Goal: Information Seeking & Learning: Learn about a topic

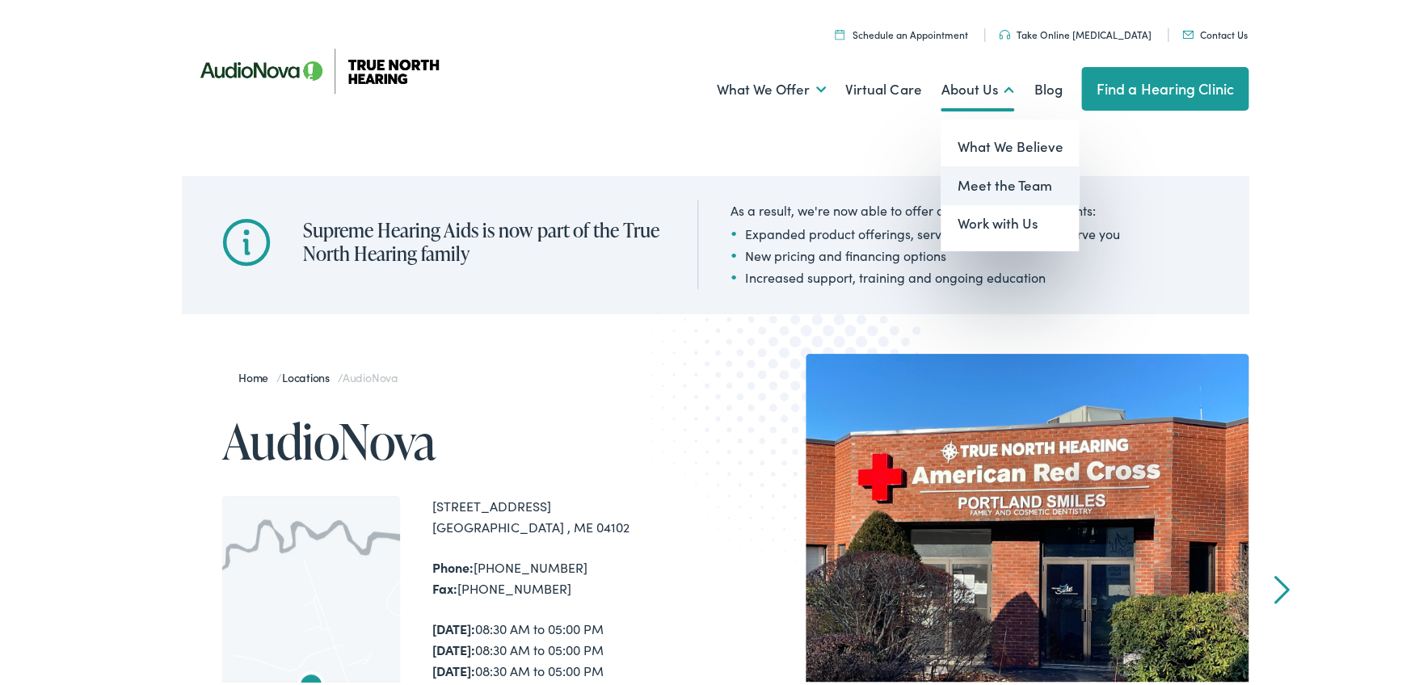
click at [987, 183] on link "Meet the Team" at bounding box center [1009, 183] width 138 height 39
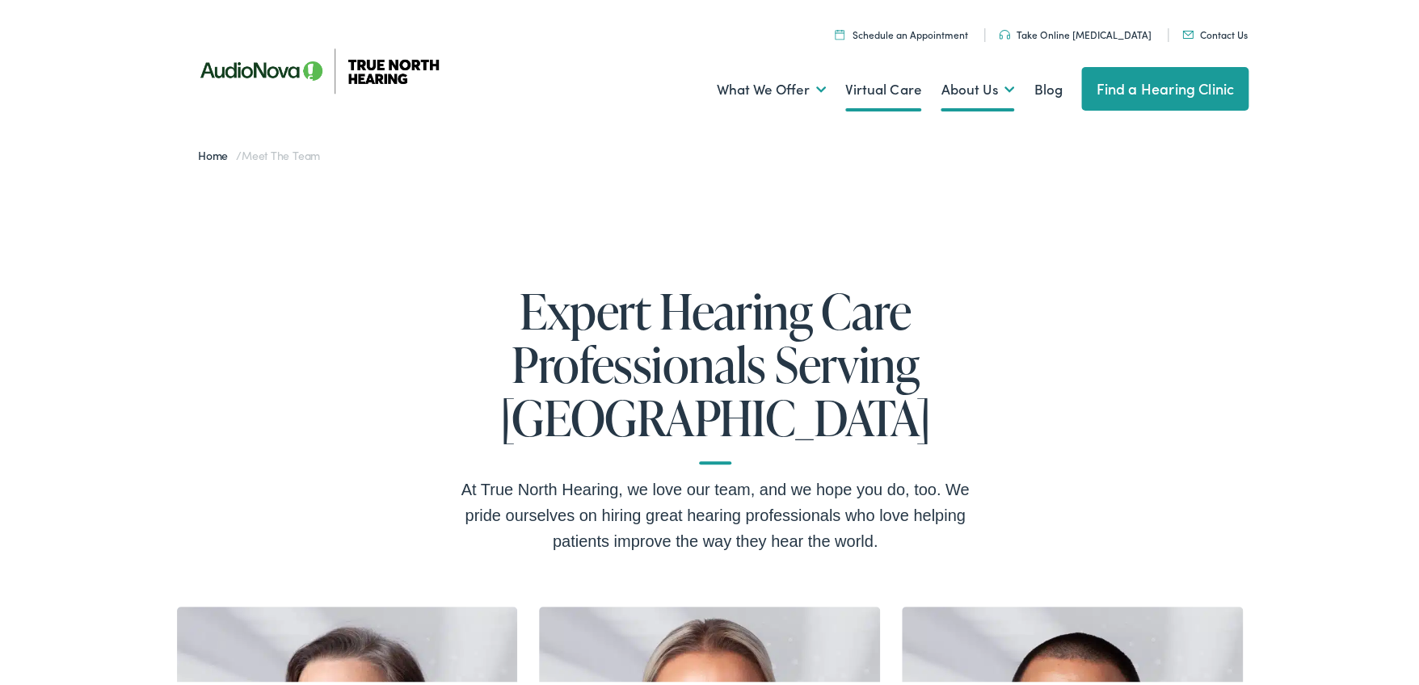
click at [865, 86] on link "Virtual Care" at bounding box center [883, 87] width 76 height 60
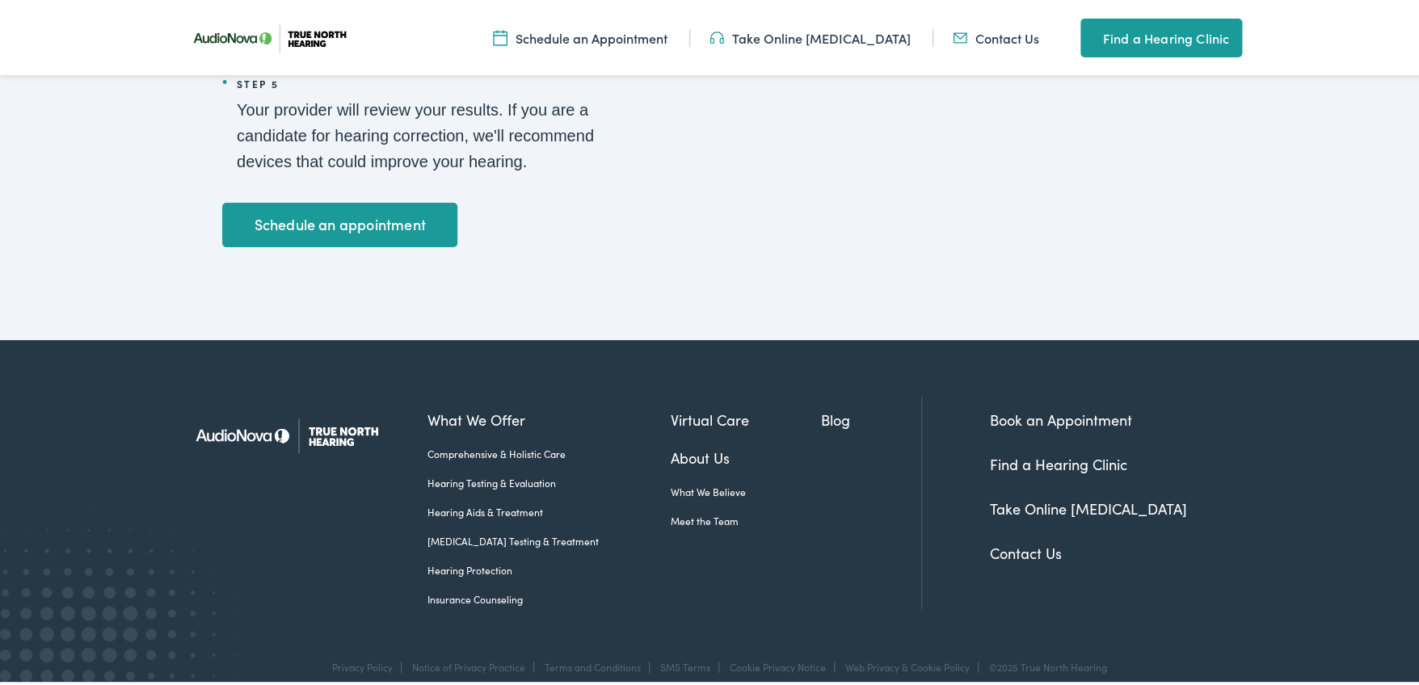
scroll to position [2898, 0]
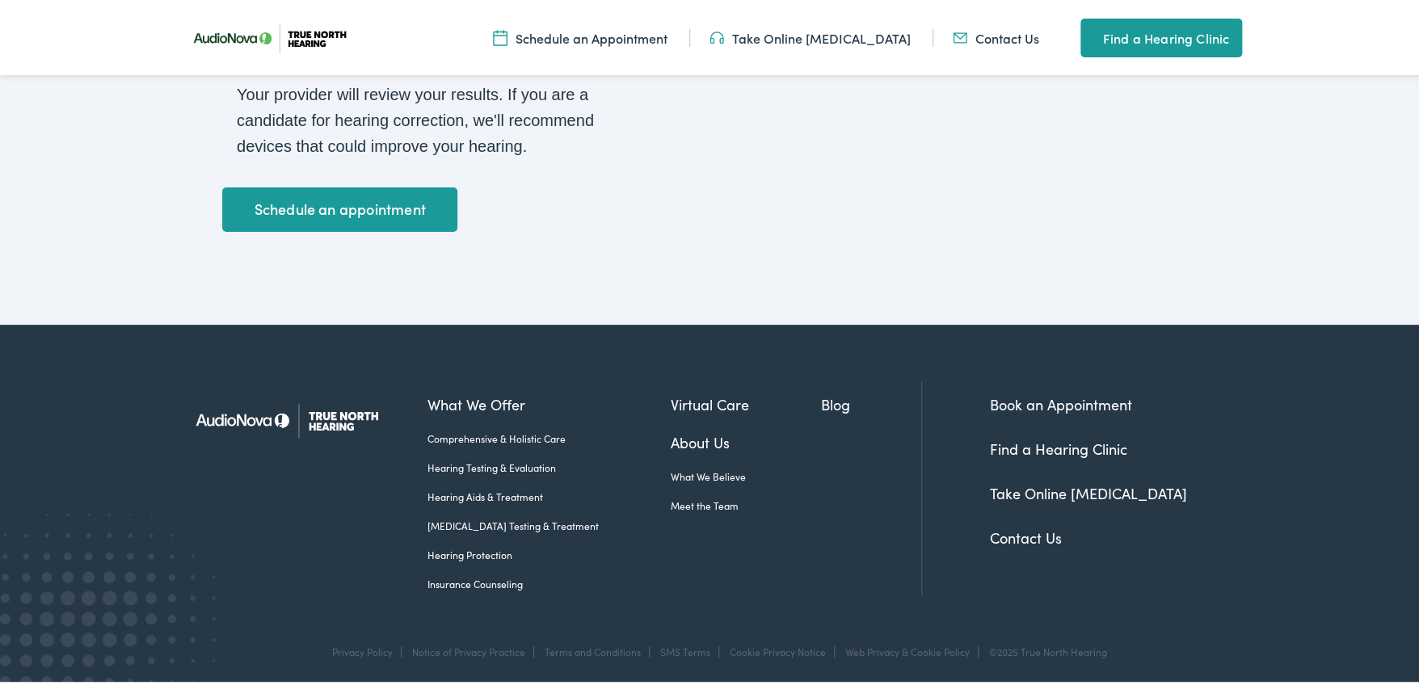
click at [432, 493] on link "Hearing Aids & Treatment" at bounding box center [548, 494] width 243 height 15
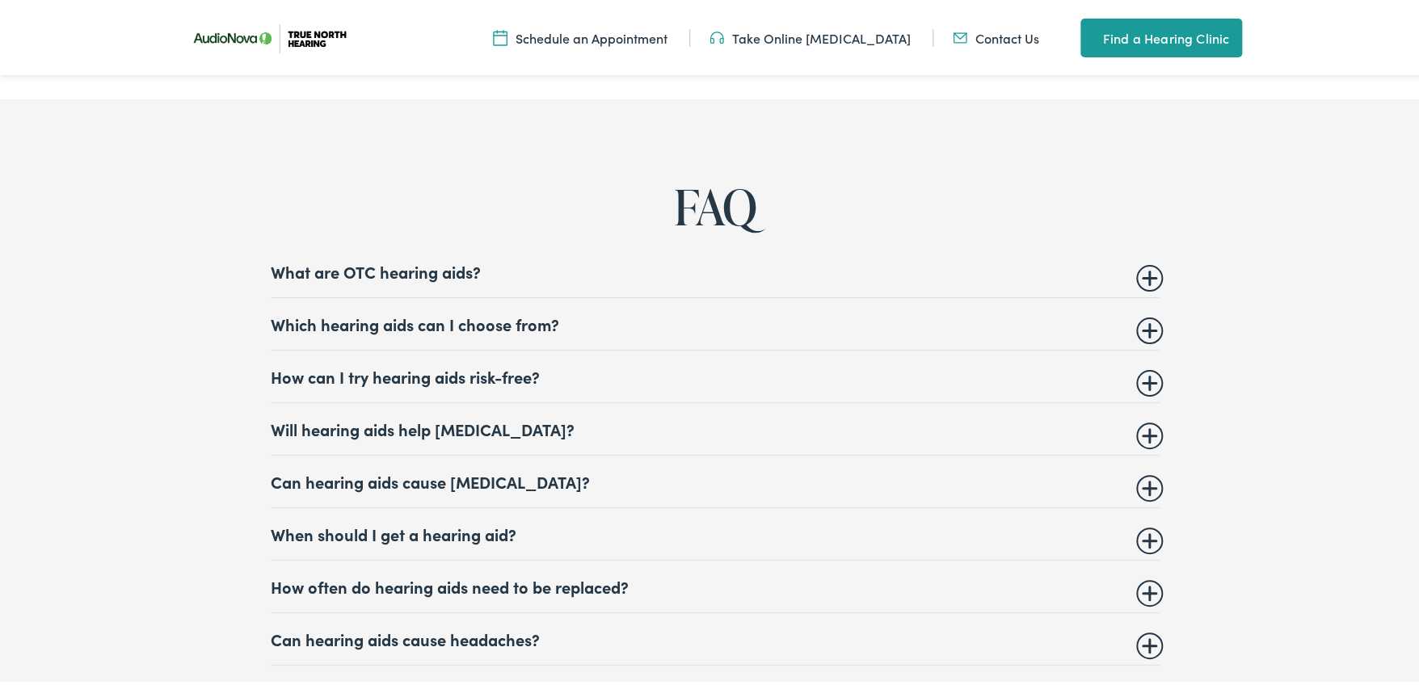
scroll to position [6134, 0]
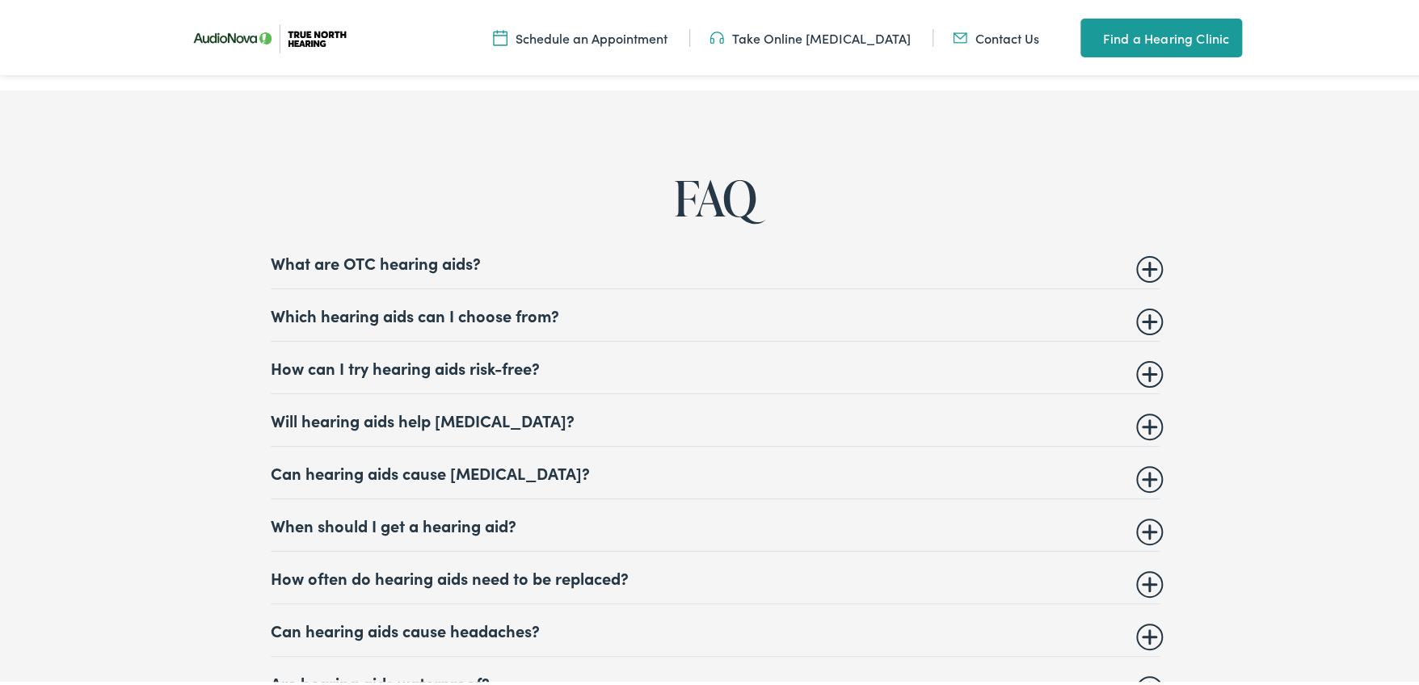
click at [1141, 304] on summary "Which hearing aids can I choose from?" at bounding box center [715, 312] width 889 height 19
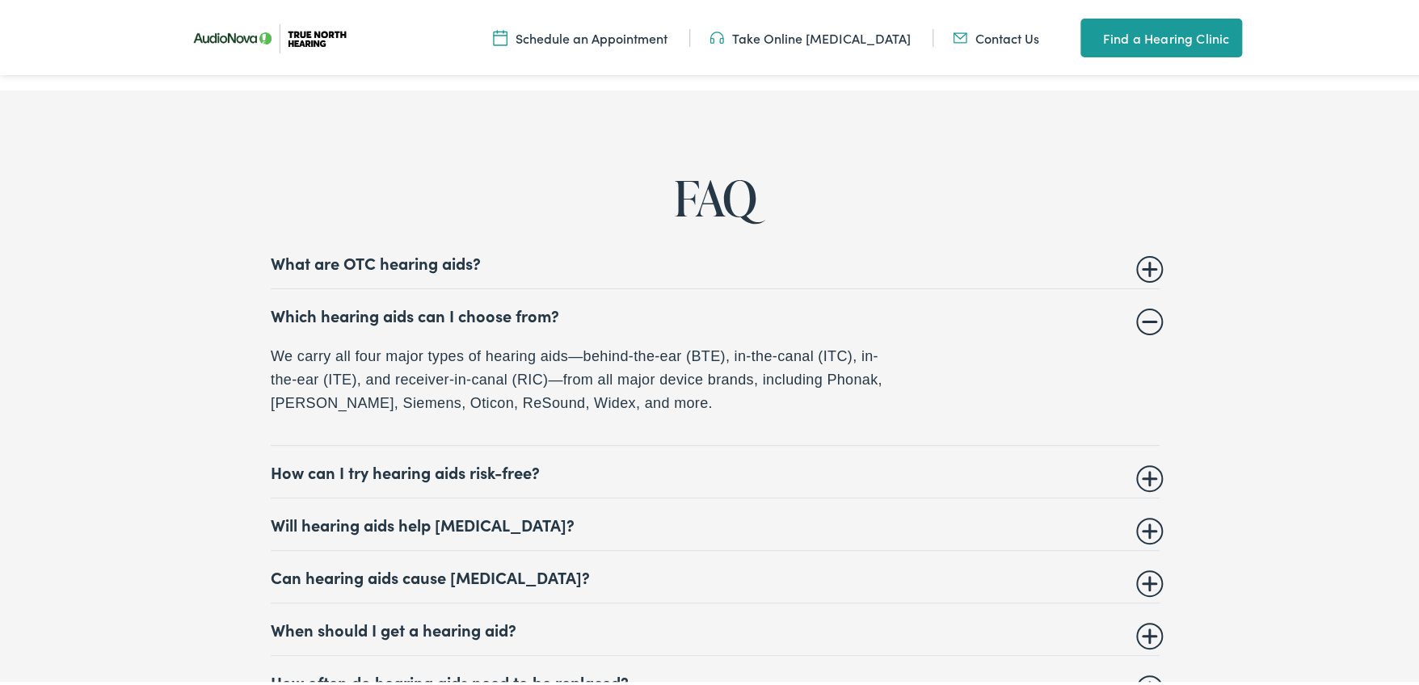
click at [1141, 304] on summary "Which hearing aids can I choose from?" at bounding box center [715, 312] width 889 height 19
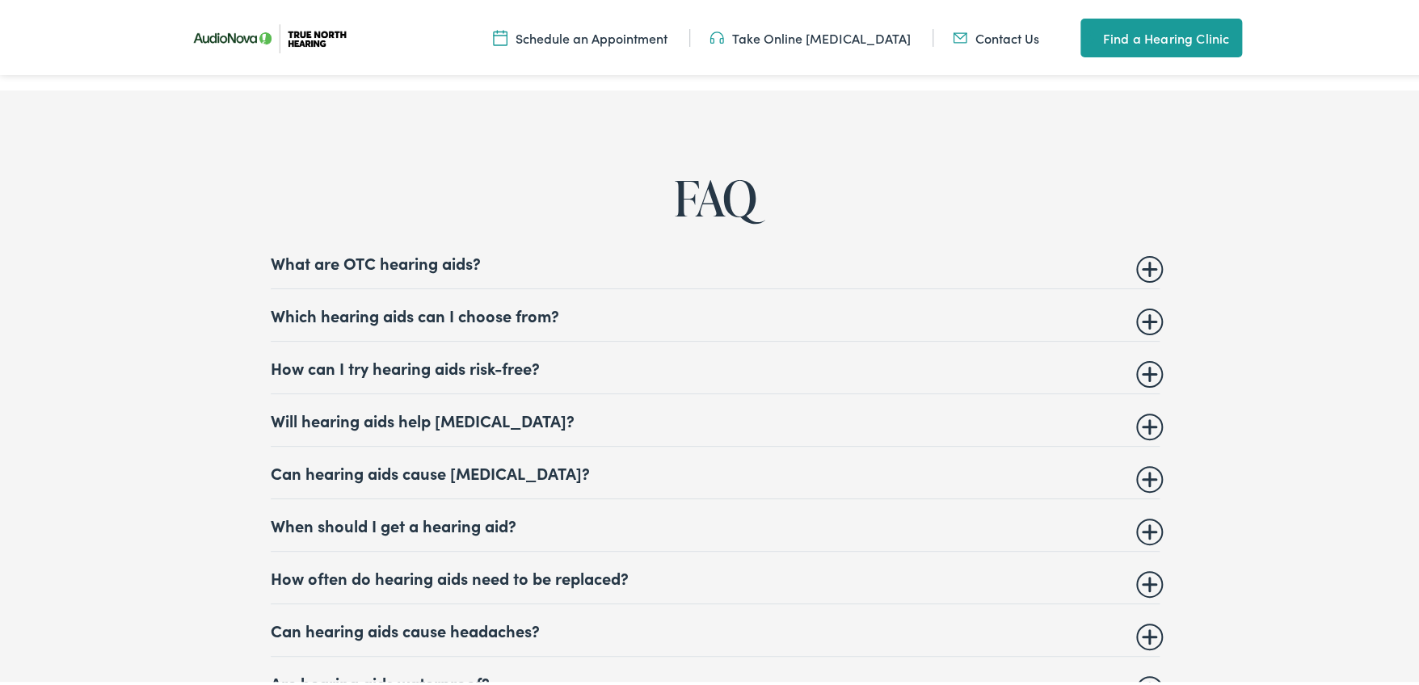
click at [1137, 568] on summary "How often do hearing aids need to be replaced?" at bounding box center [715, 574] width 889 height 19
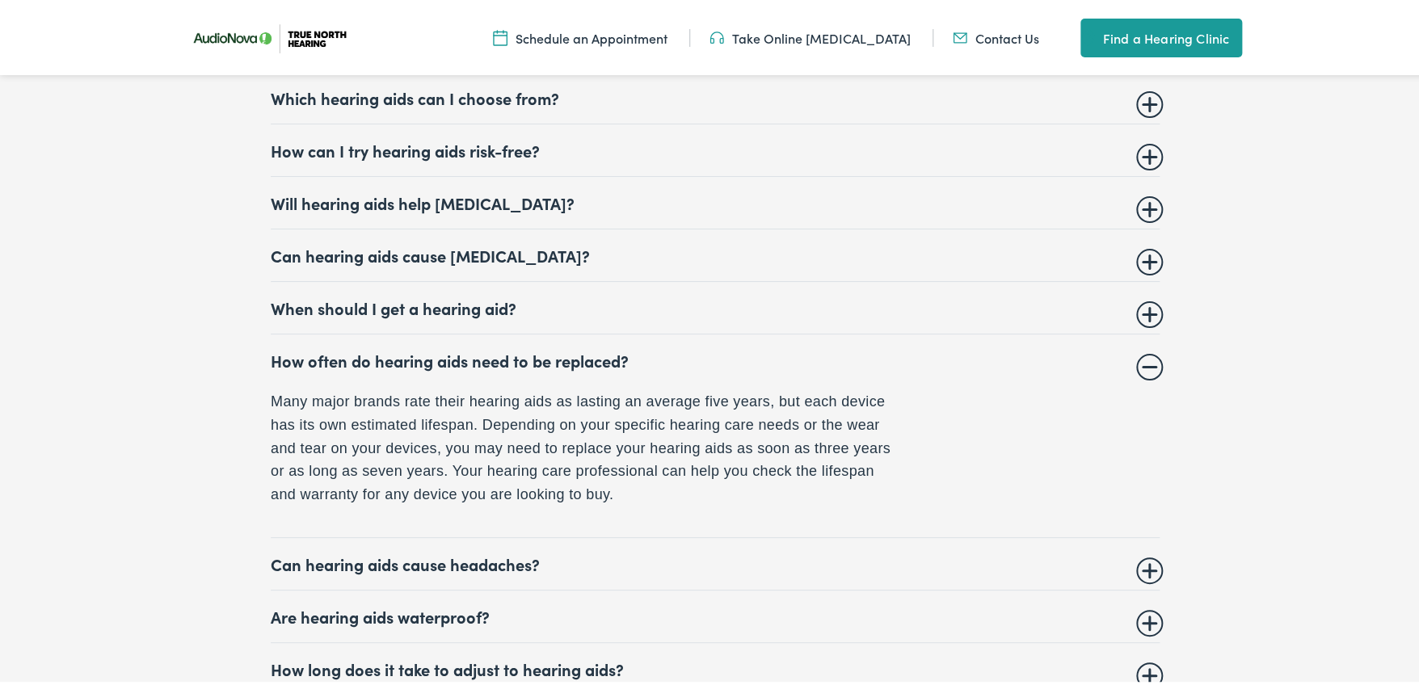
scroll to position [6429, 0]
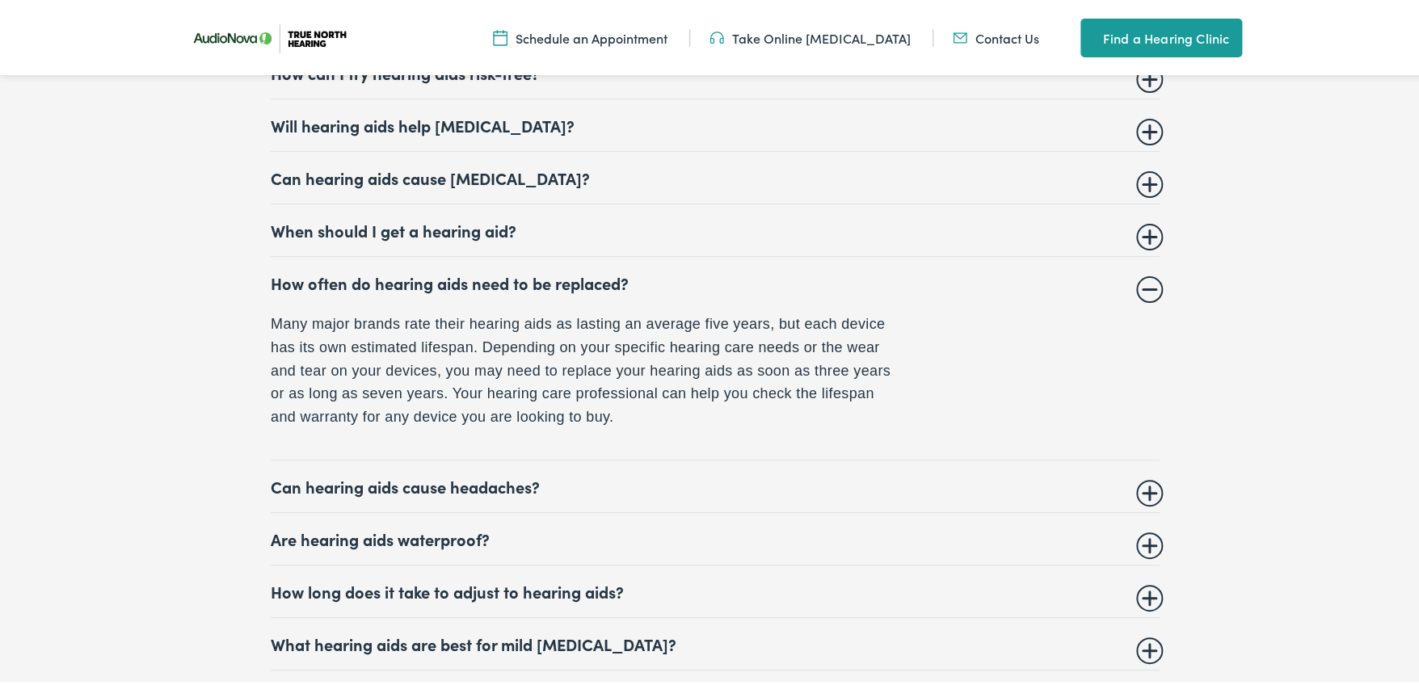
click at [1146, 276] on summary "How often do hearing aids need to be replaced?" at bounding box center [715, 280] width 889 height 19
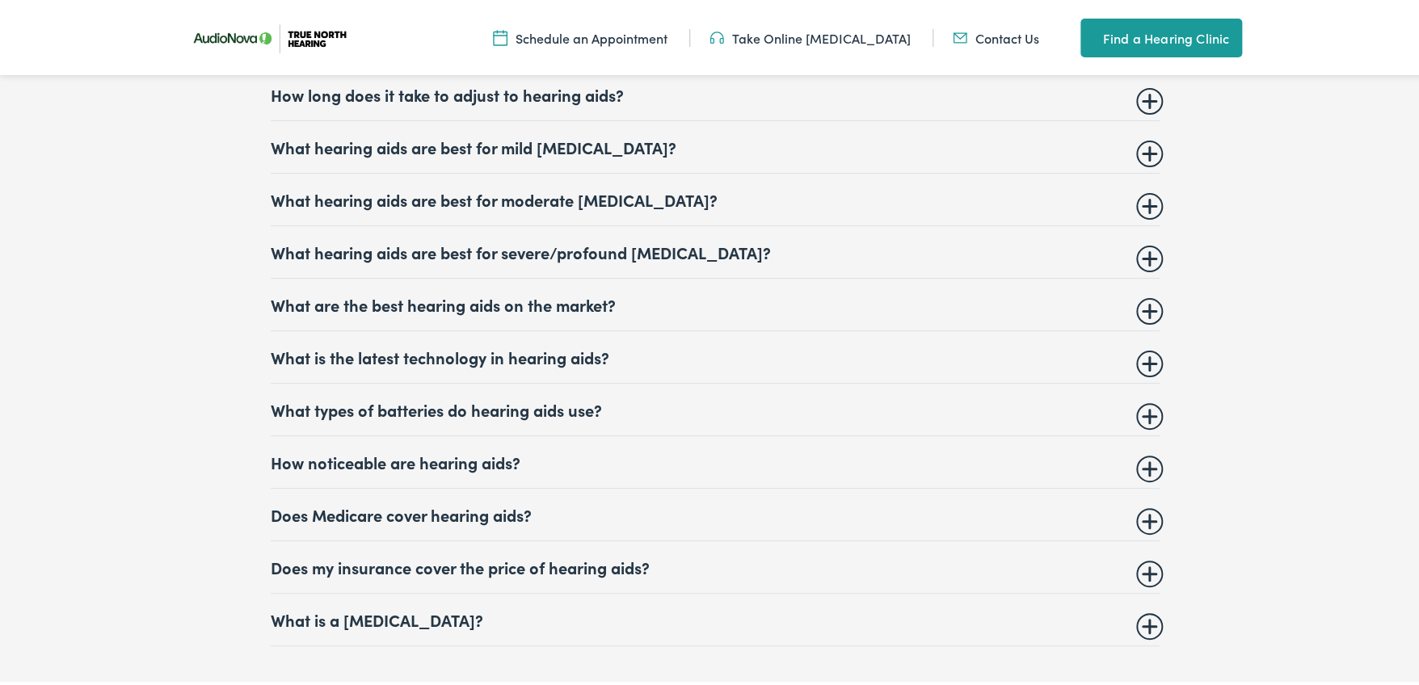
scroll to position [6850, 0]
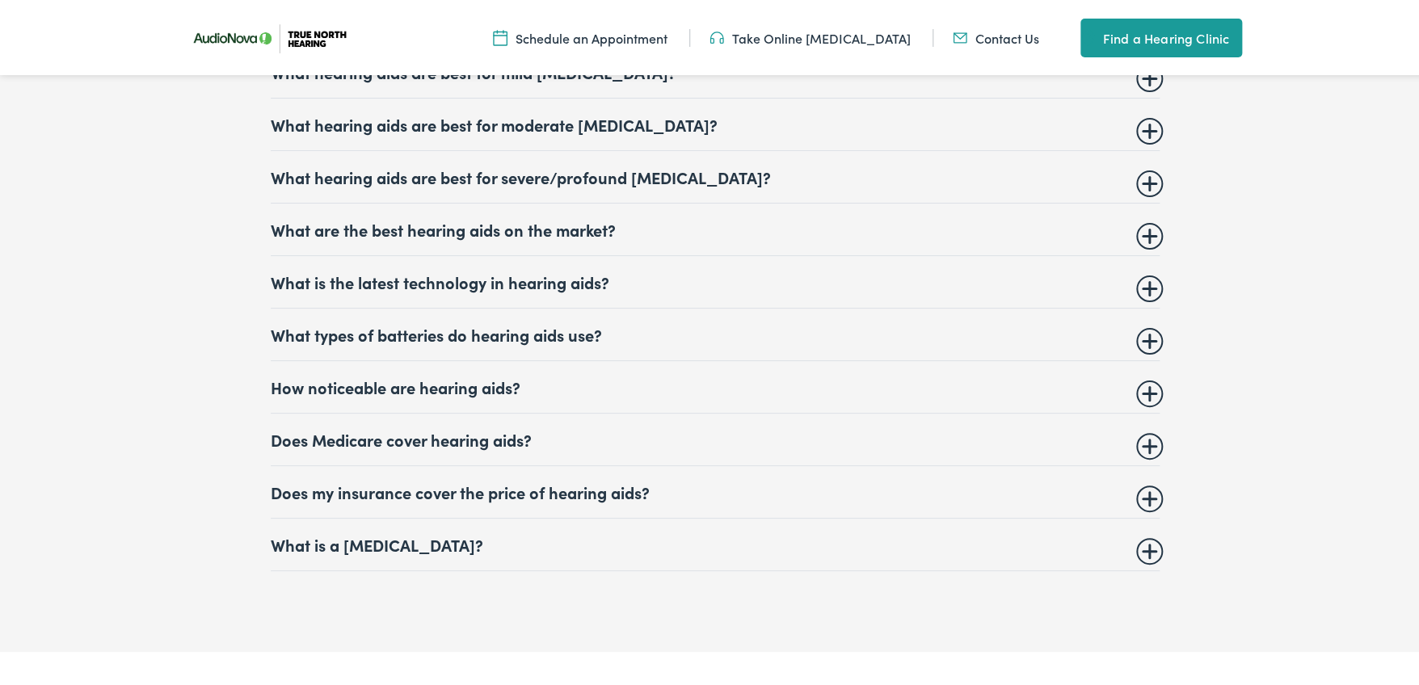
click at [1143, 427] on summary "Does Medicare cover hearing aids?" at bounding box center [715, 436] width 889 height 19
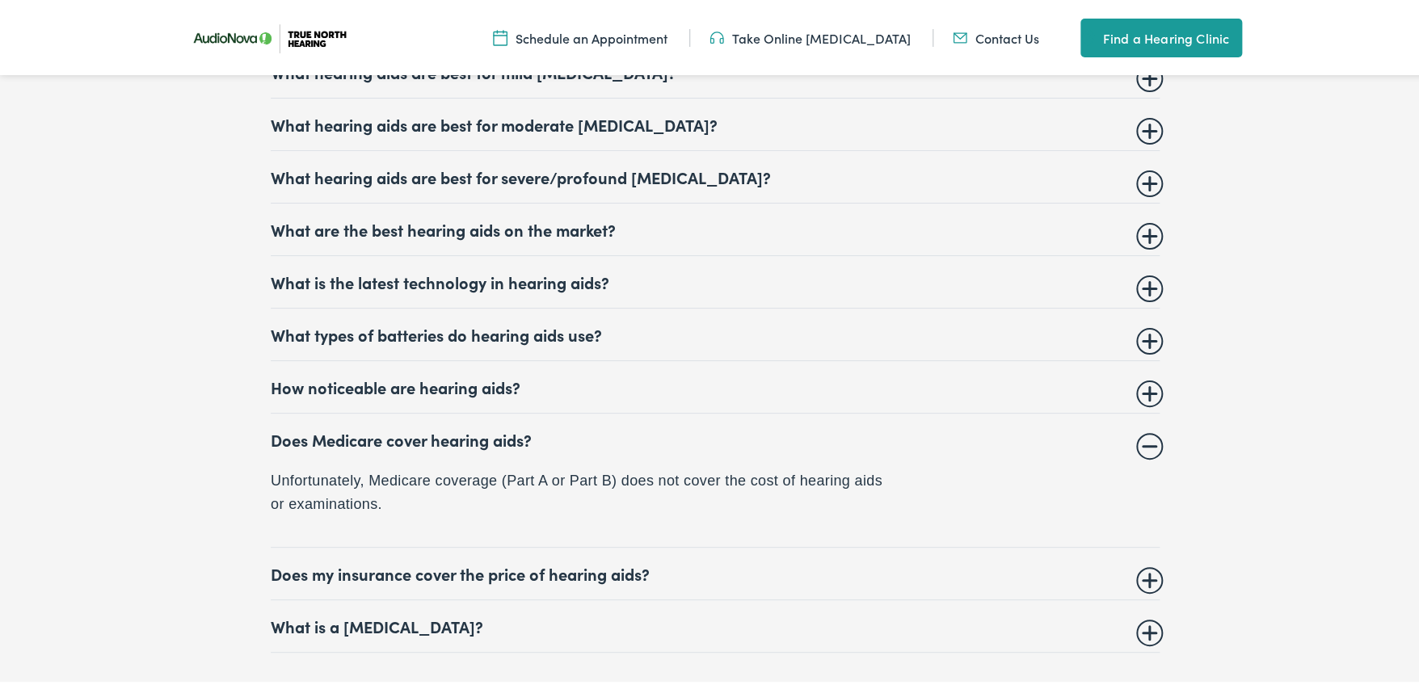
click at [1143, 427] on summary "Does Medicare cover hearing aids?" at bounding box center [715, 436] width 889 height 19
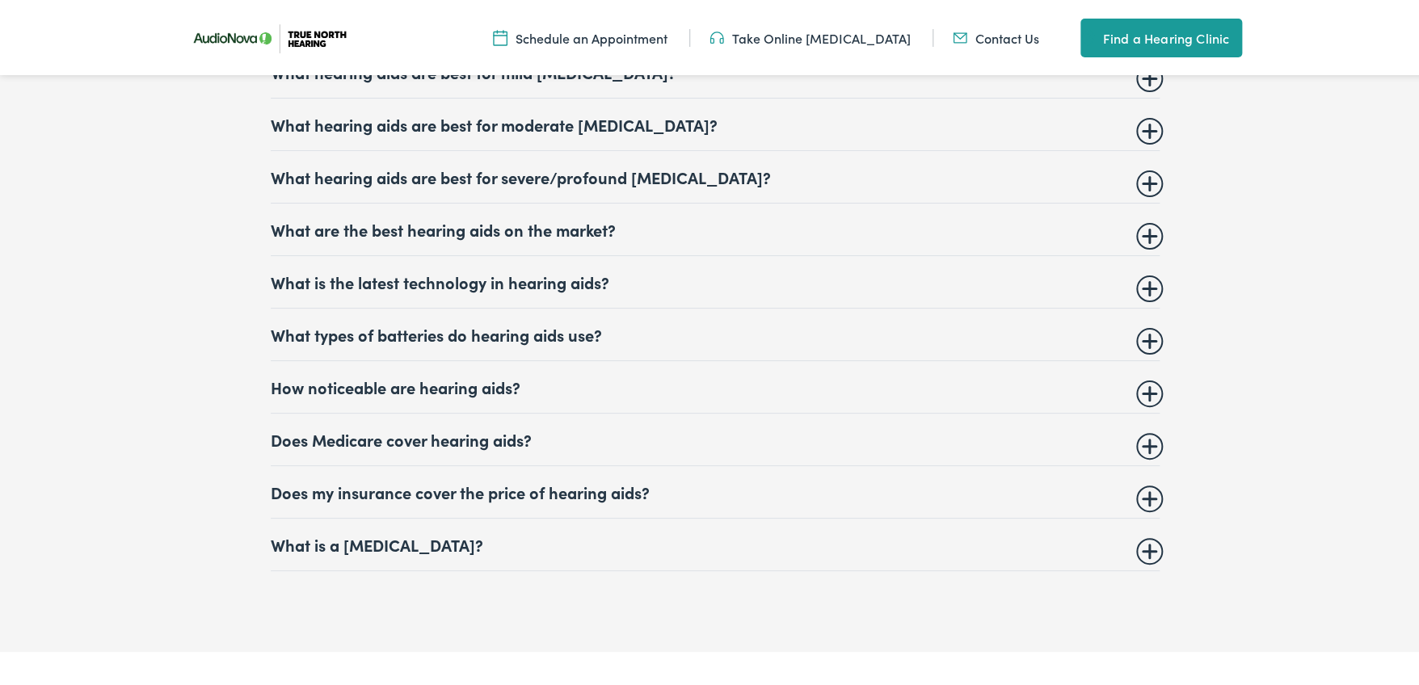
click at [1138, 480] on summary "Does my insurance cover the price of hearing aids?" at bounding box center [715, 489] width 889 height 19
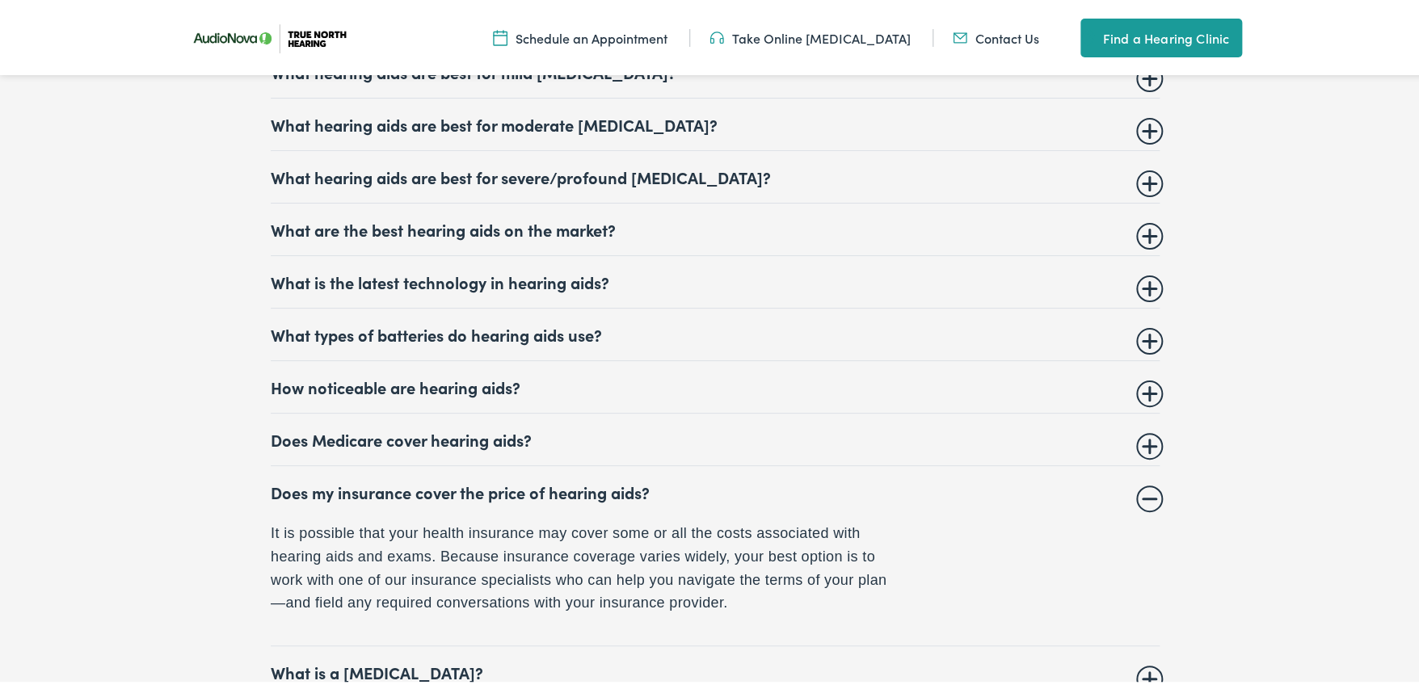
click at [1138, 480] on summary "Does my insurance cover the price of hearing aids?" at bounding box center [715, 489] width 889 height 19
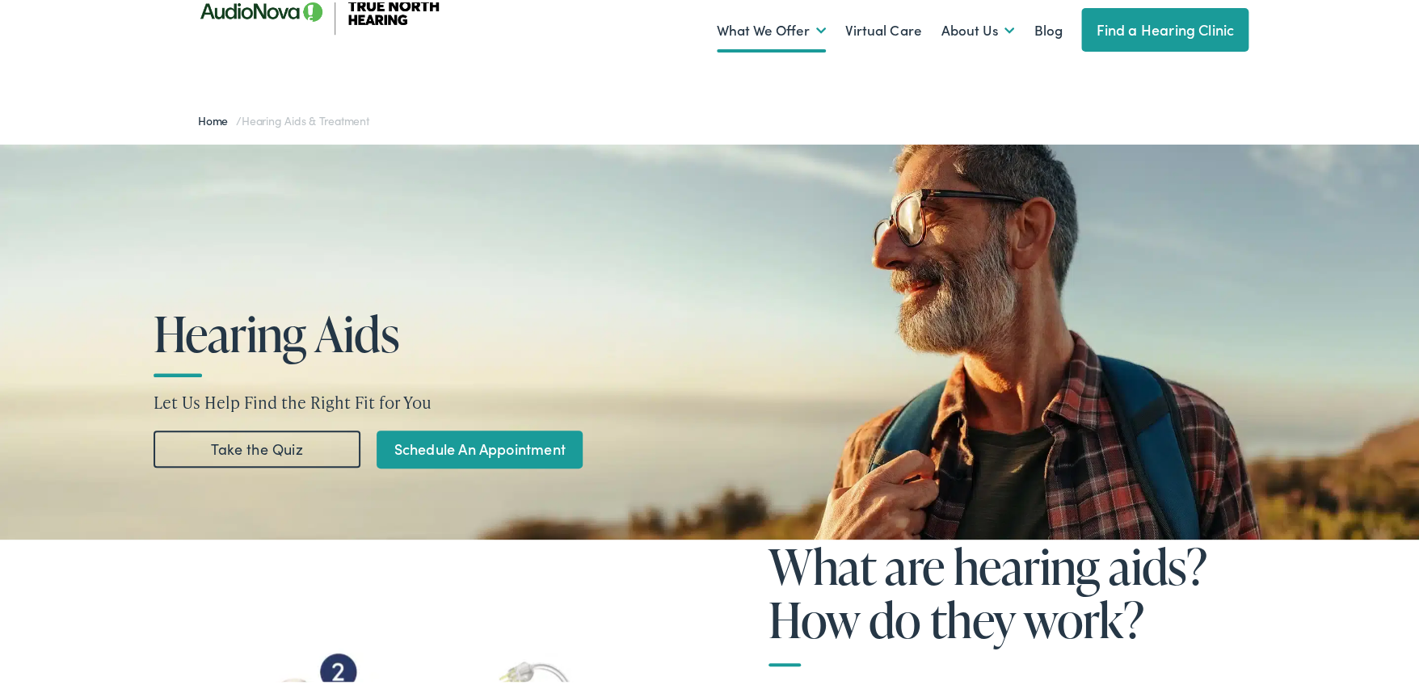
scroll to position [0, 0]
